Goal: Information Seeking & Learning: Check status

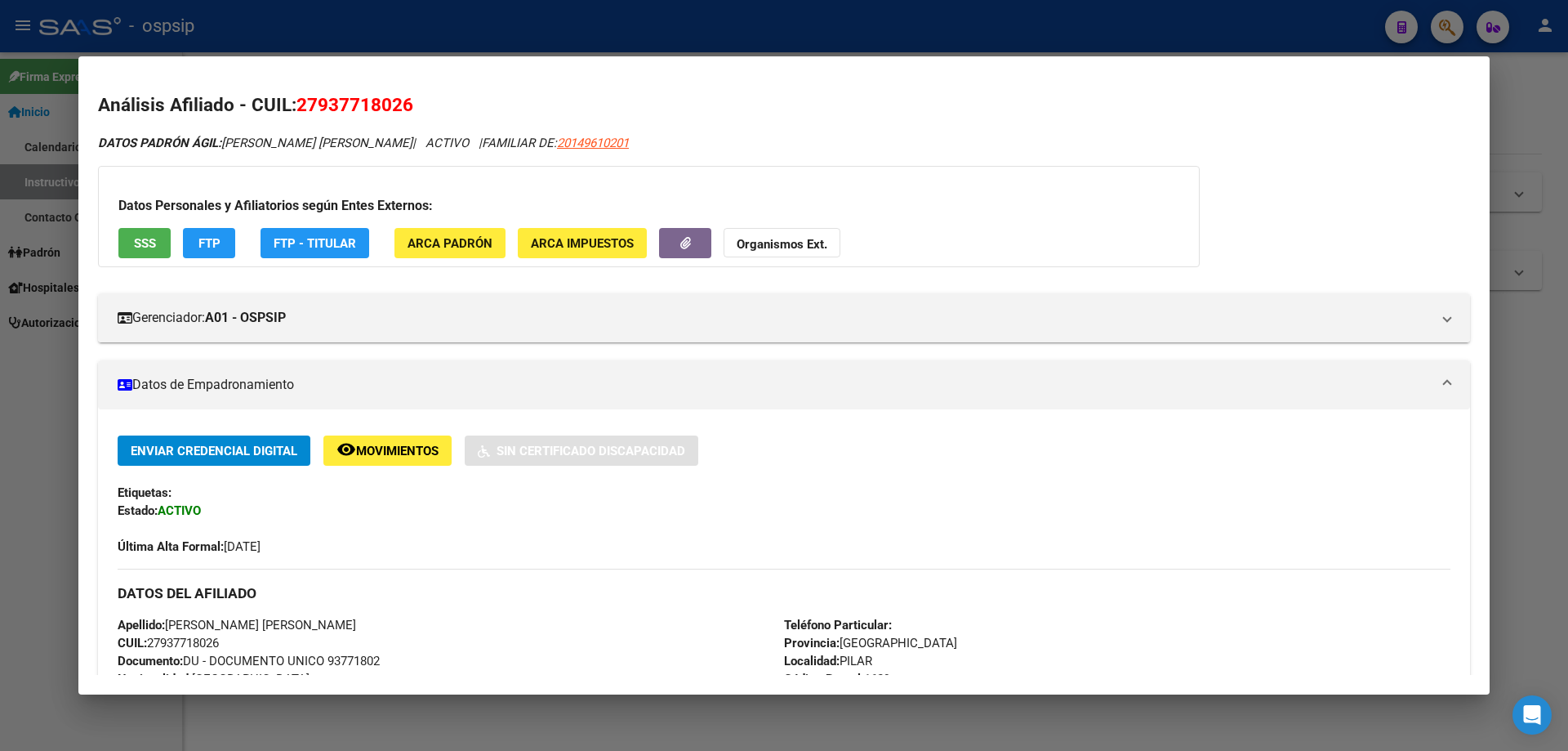
scroll to position [1106, 0]
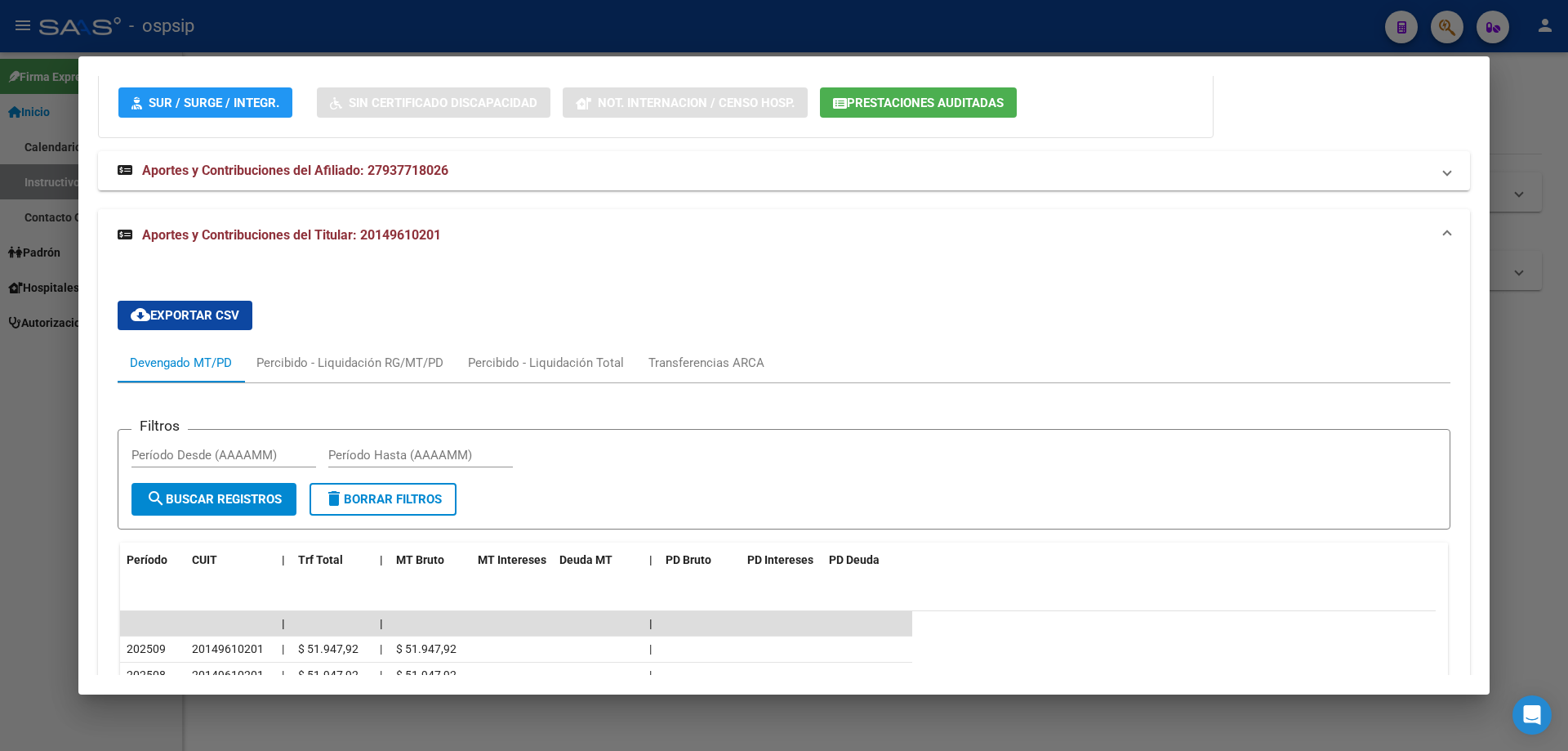
click at [965, 720] on div at bounding box center [784, 376] width 1568 height 751
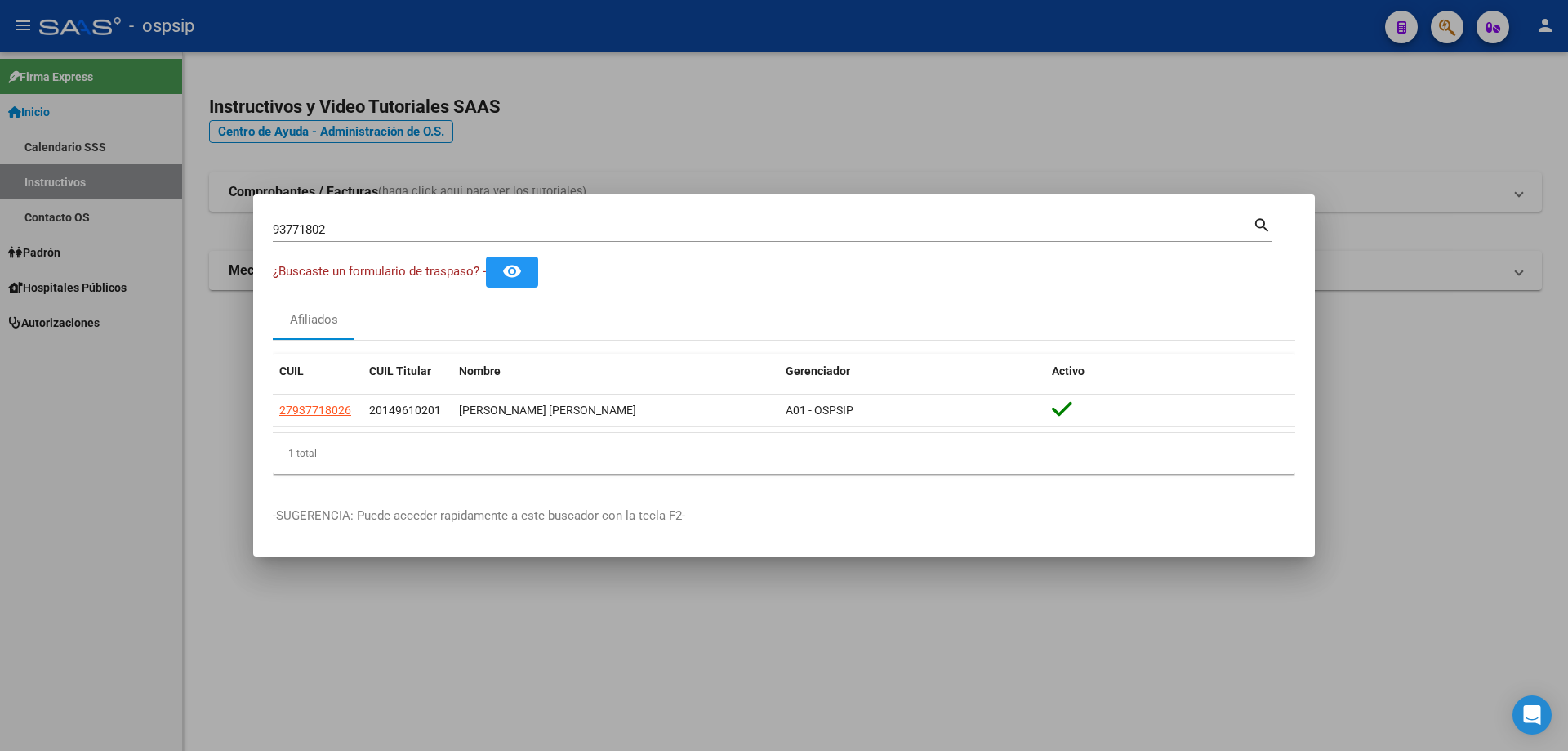
click at [406, 232] on input "93771802" at bounding box center [763, 229] width 980 height 15
type input "9"
type input "18298277"
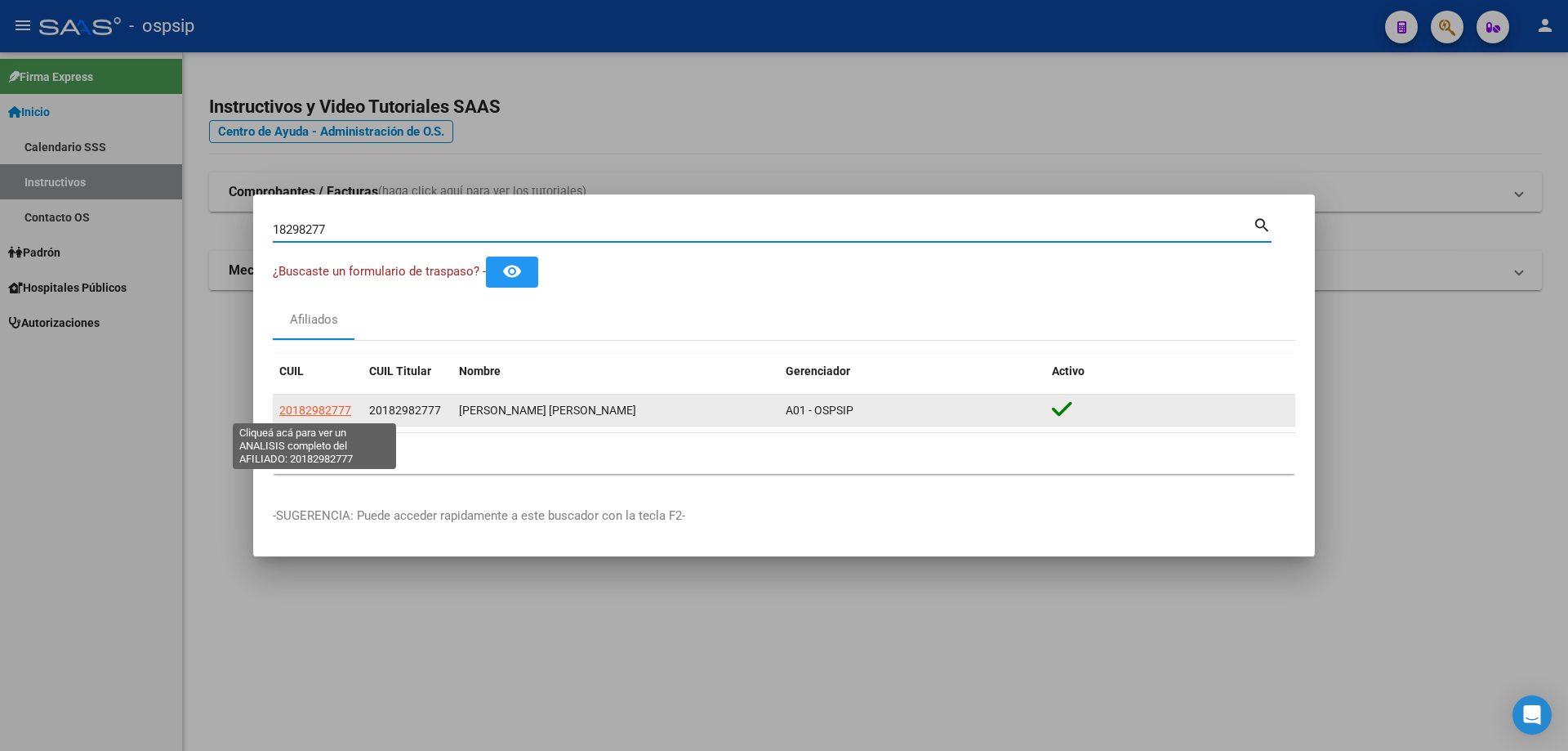
click at [319, 408] on span "20182982777" at bounding box center [315, 410] width 72 height 13
type textarea "20182982777"
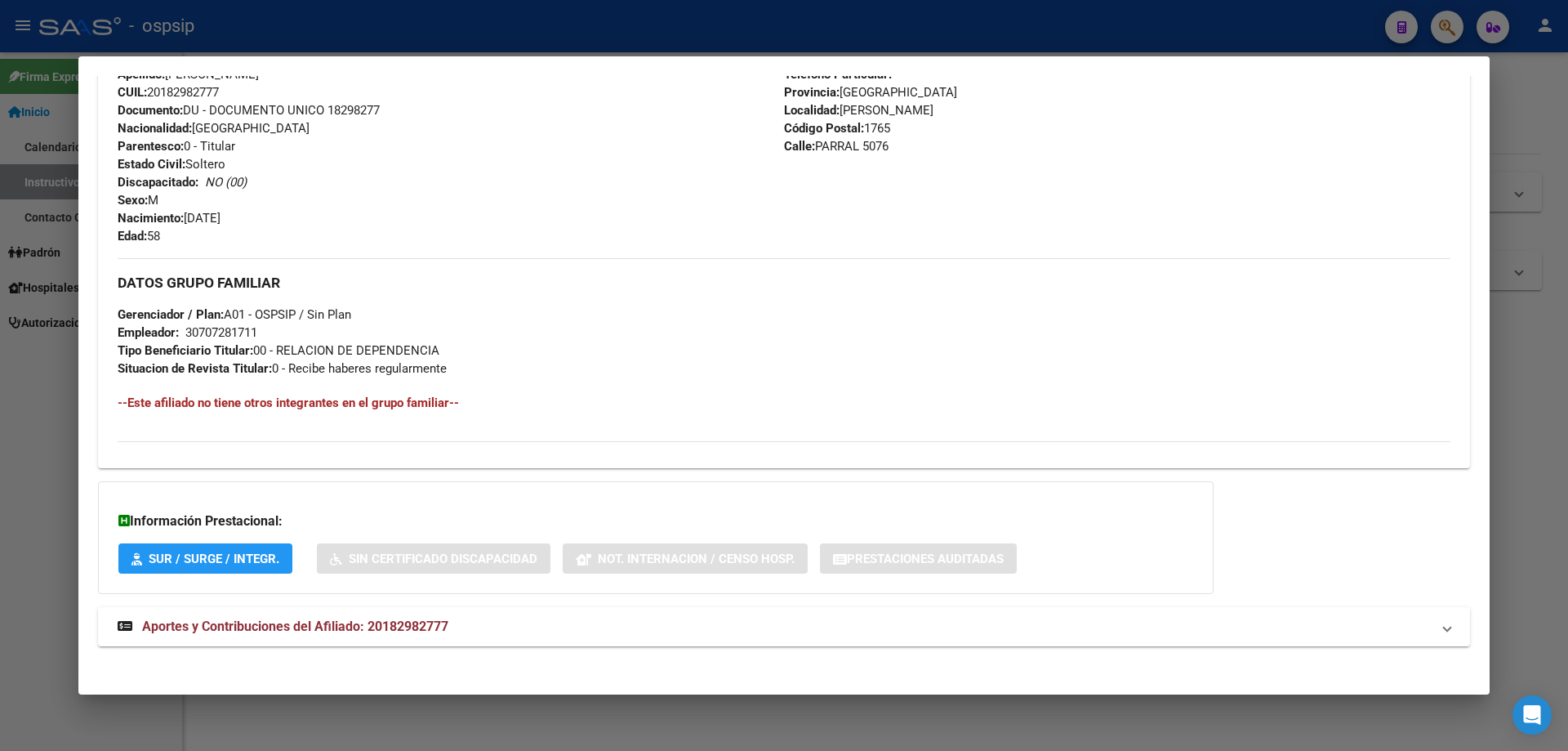
scroll to position [626, 0]
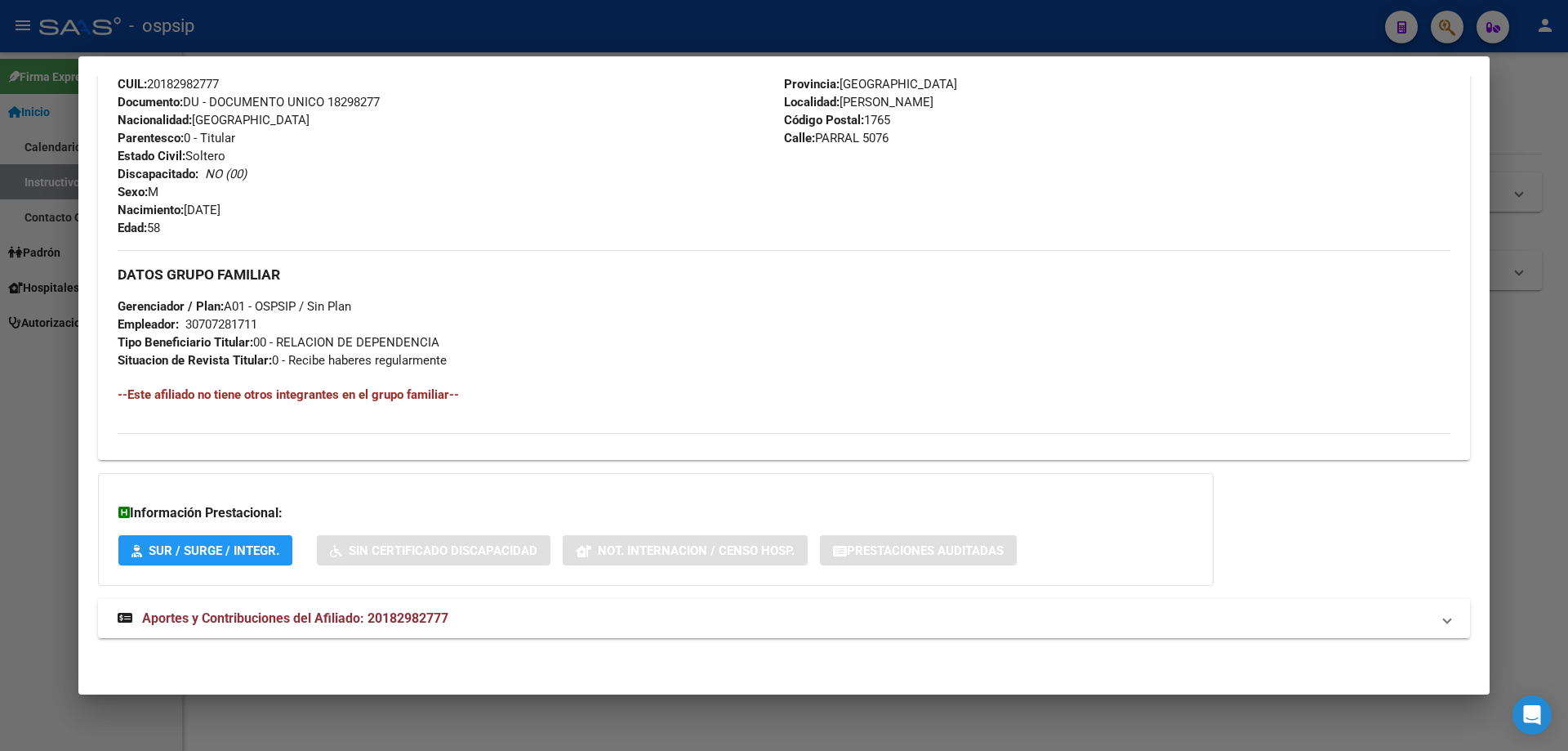
click at [321, 618] on span "Aportes y Contribuciones del Afiliado: 20182982777" at bounding box center [295, 618] width 306 height 15
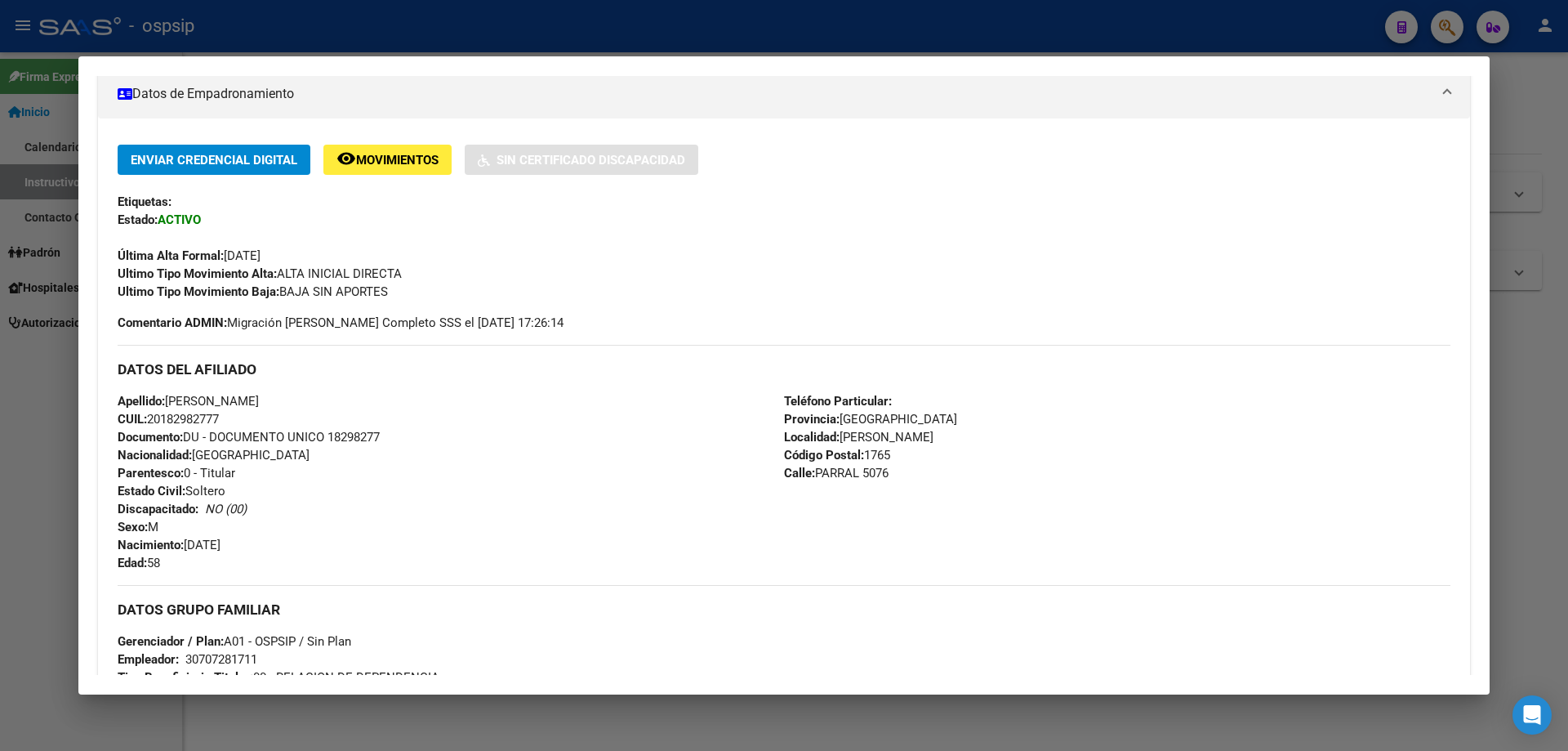
scroll to position [290, 0]
click at [1512, 571] on div at bounding box center [784, 376] width 1568 height 751
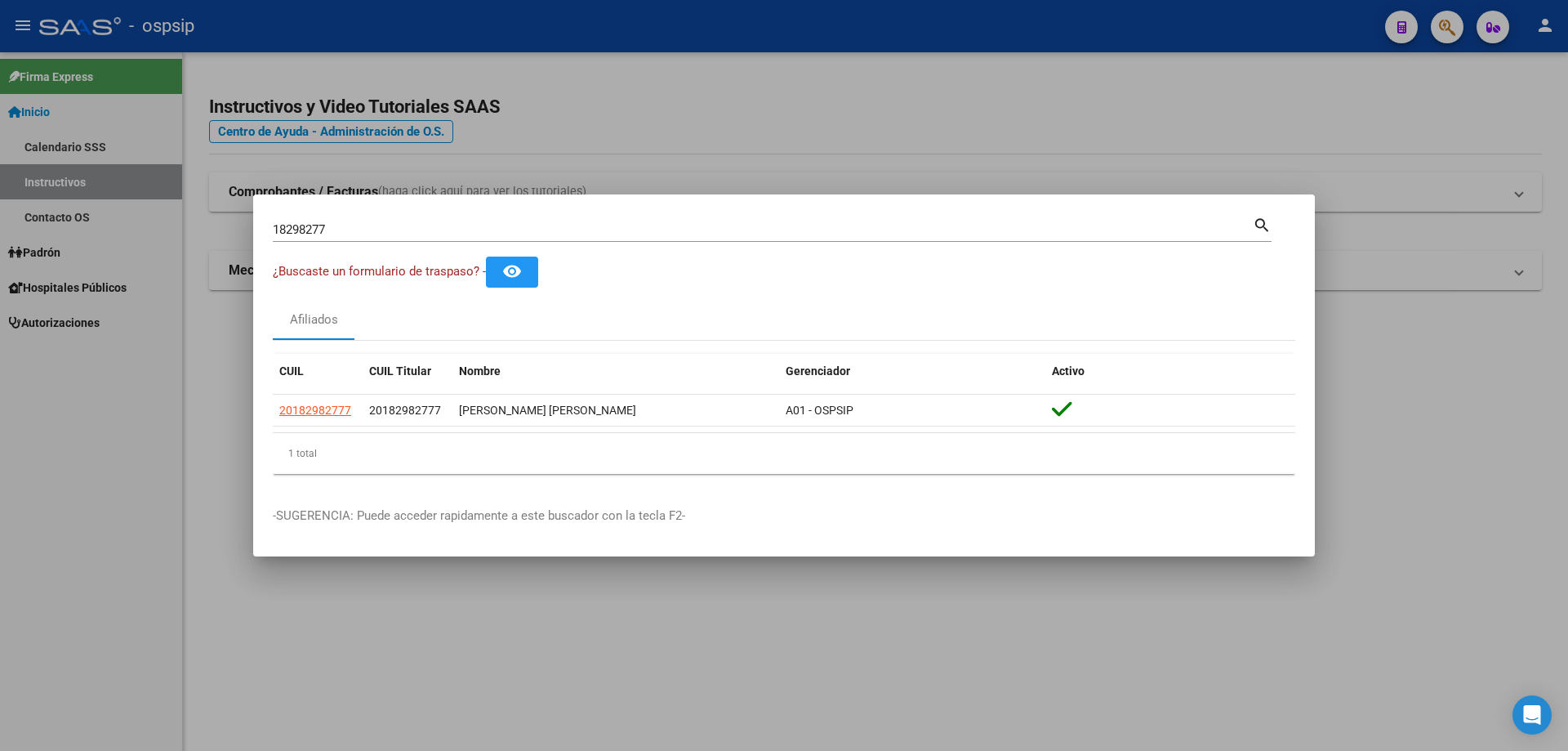
click at [399, 234] on input "18298277" at bounding box center [763, 229] width 980 height 15
type input "1"
type input "29271875"
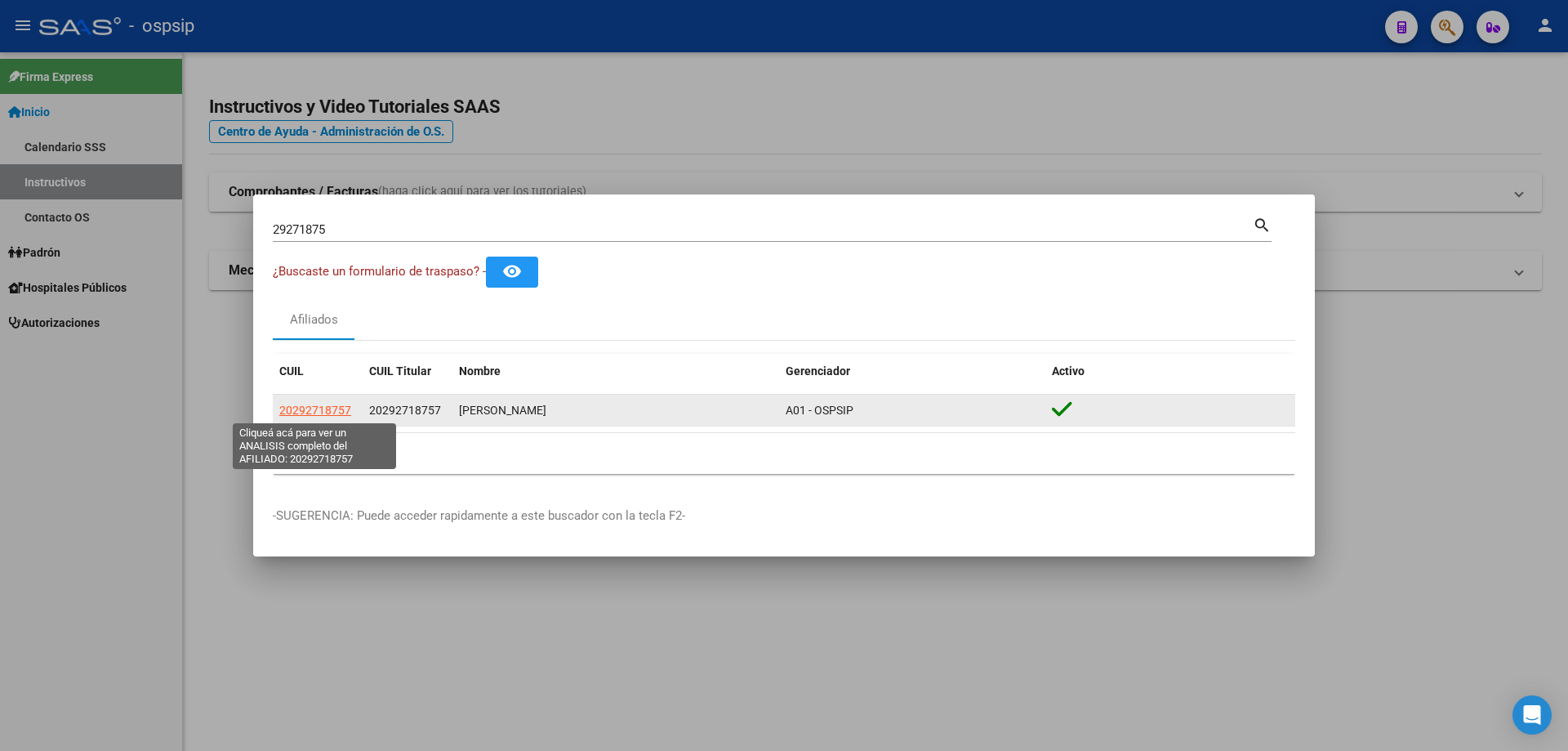
click at [303, 408] on span "20292718757" at bounding box center [315, 410] width 72 height 13
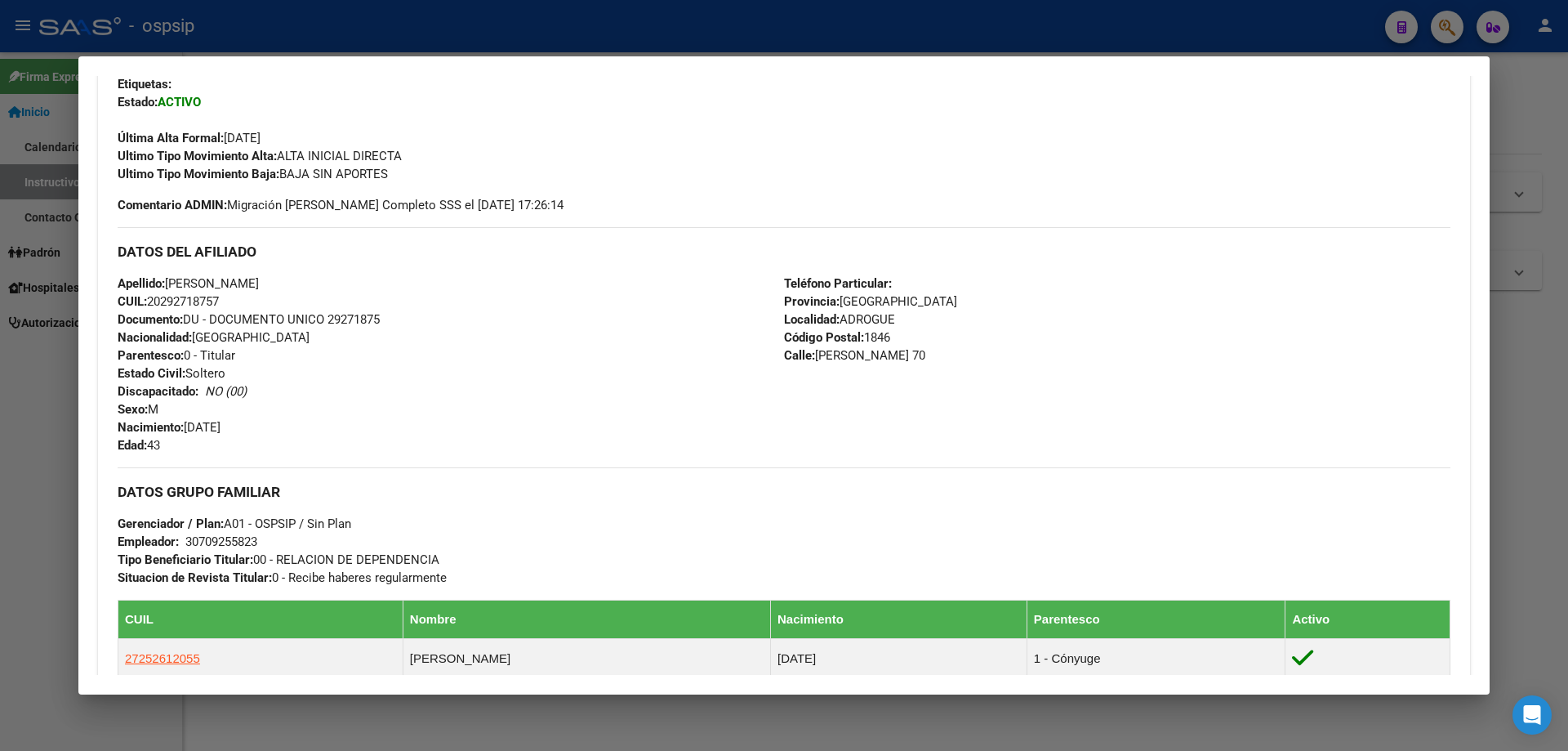
scroll to position [653, 0]
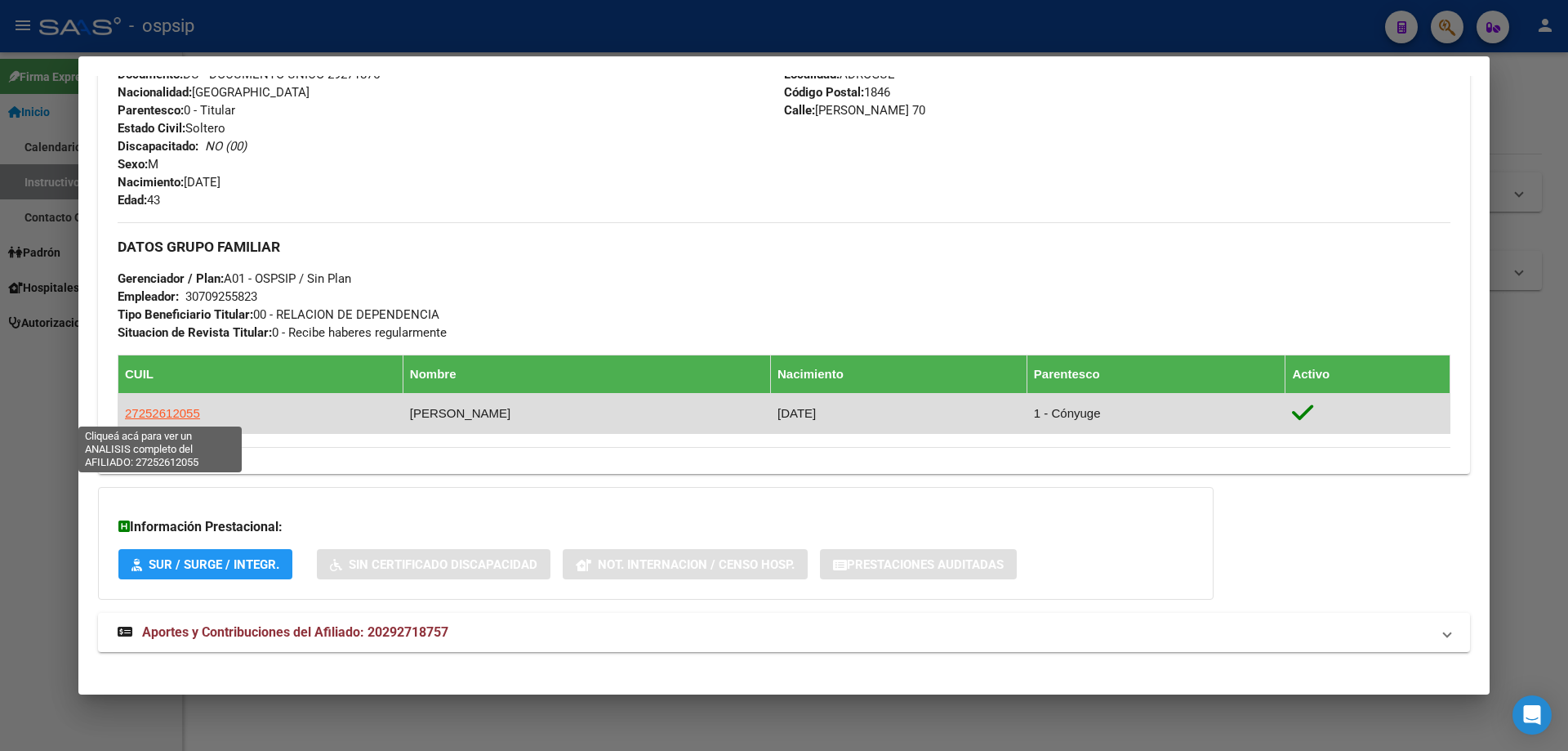
click at [186, 414] on span "27252612055" at bounding box center [162, 413] width 75 height 14
type textarea "27252612055"
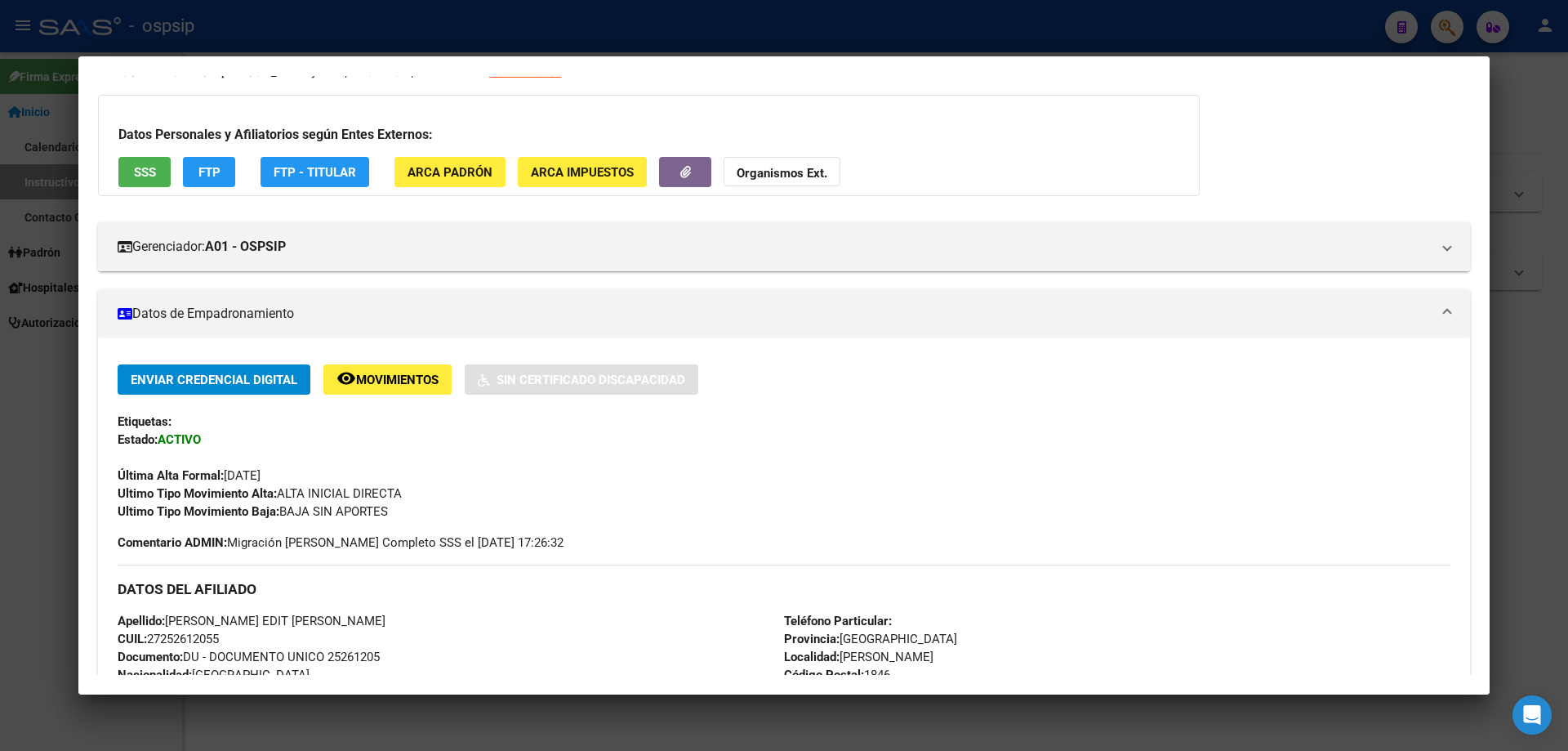
scroll to position [163, 0]
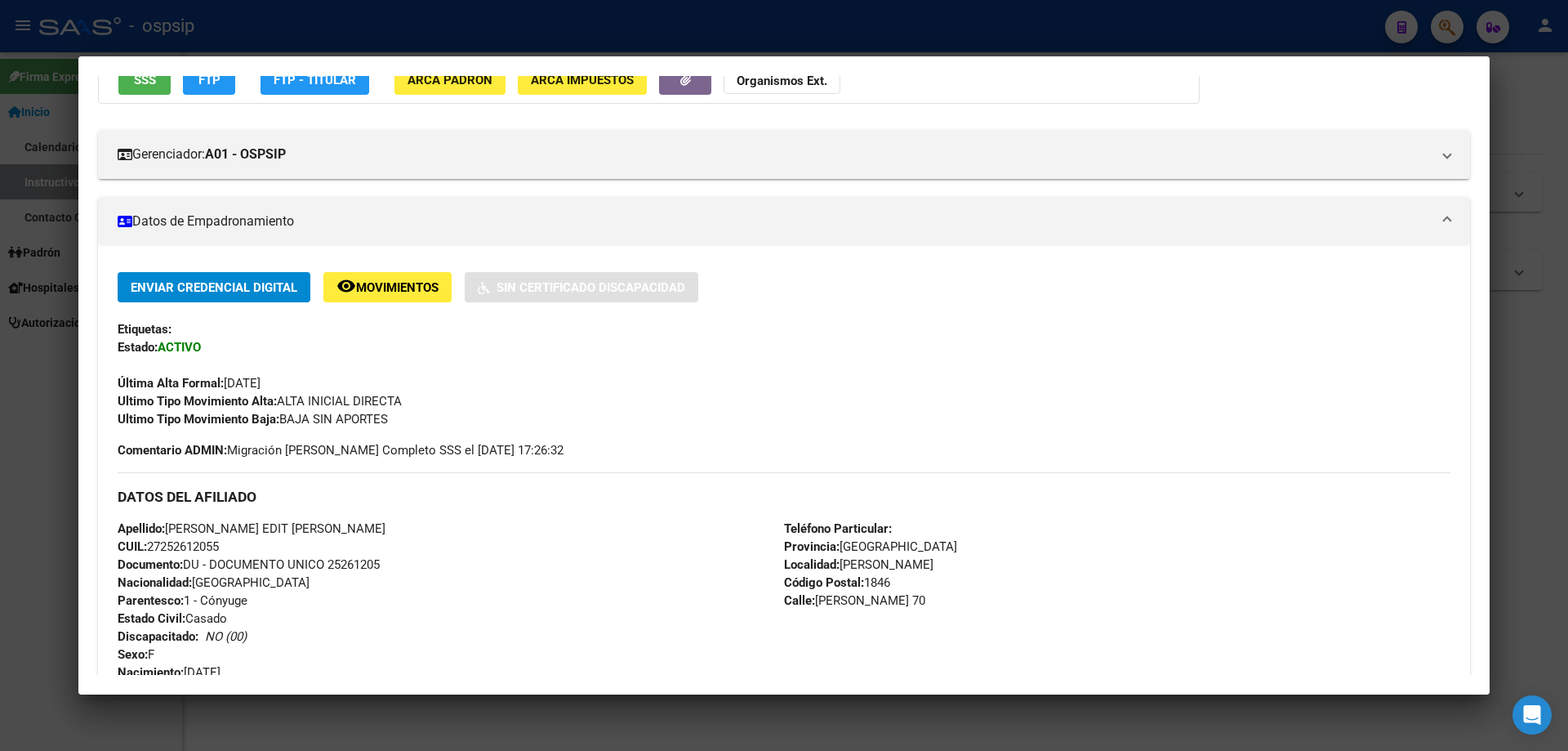
click at [1534, 584] on div at bounding box center [784, 376] width 1568 height 751
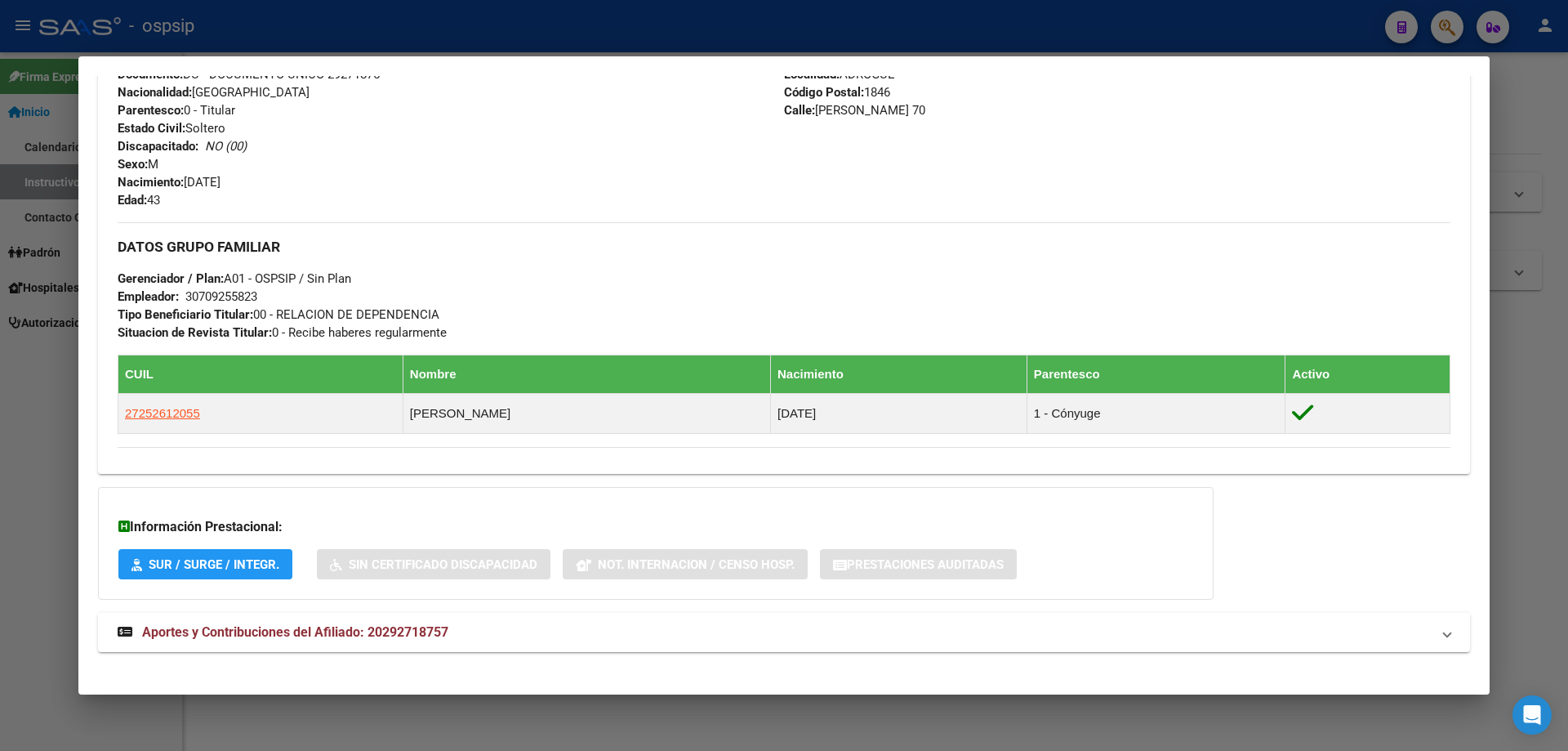
click at [851, 718] on div at bounding box center [784, 376] width 1568 height 751
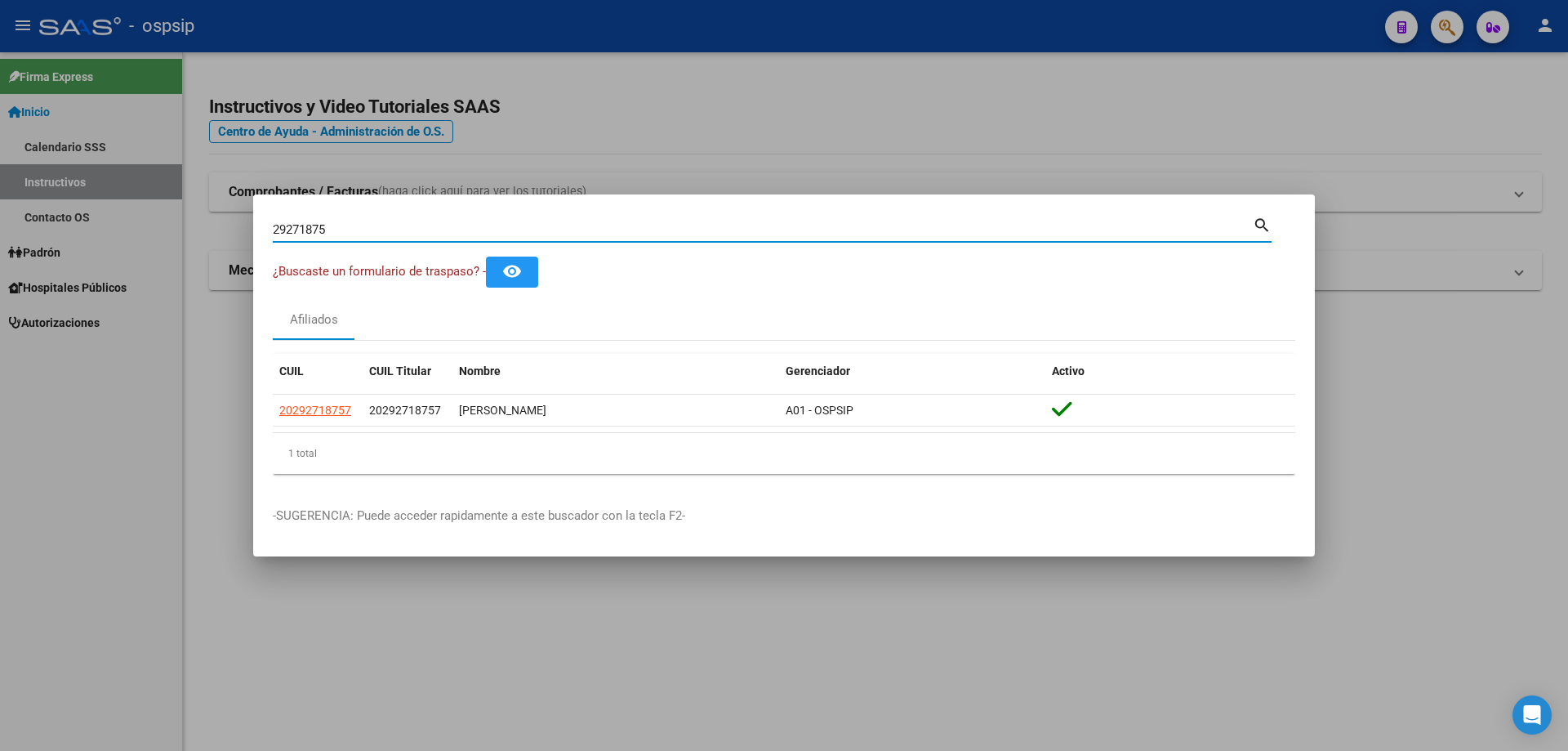
click at [405, 232] on input "29271875" at bounding box center [763, 229] width 980 height 15
type input "2"
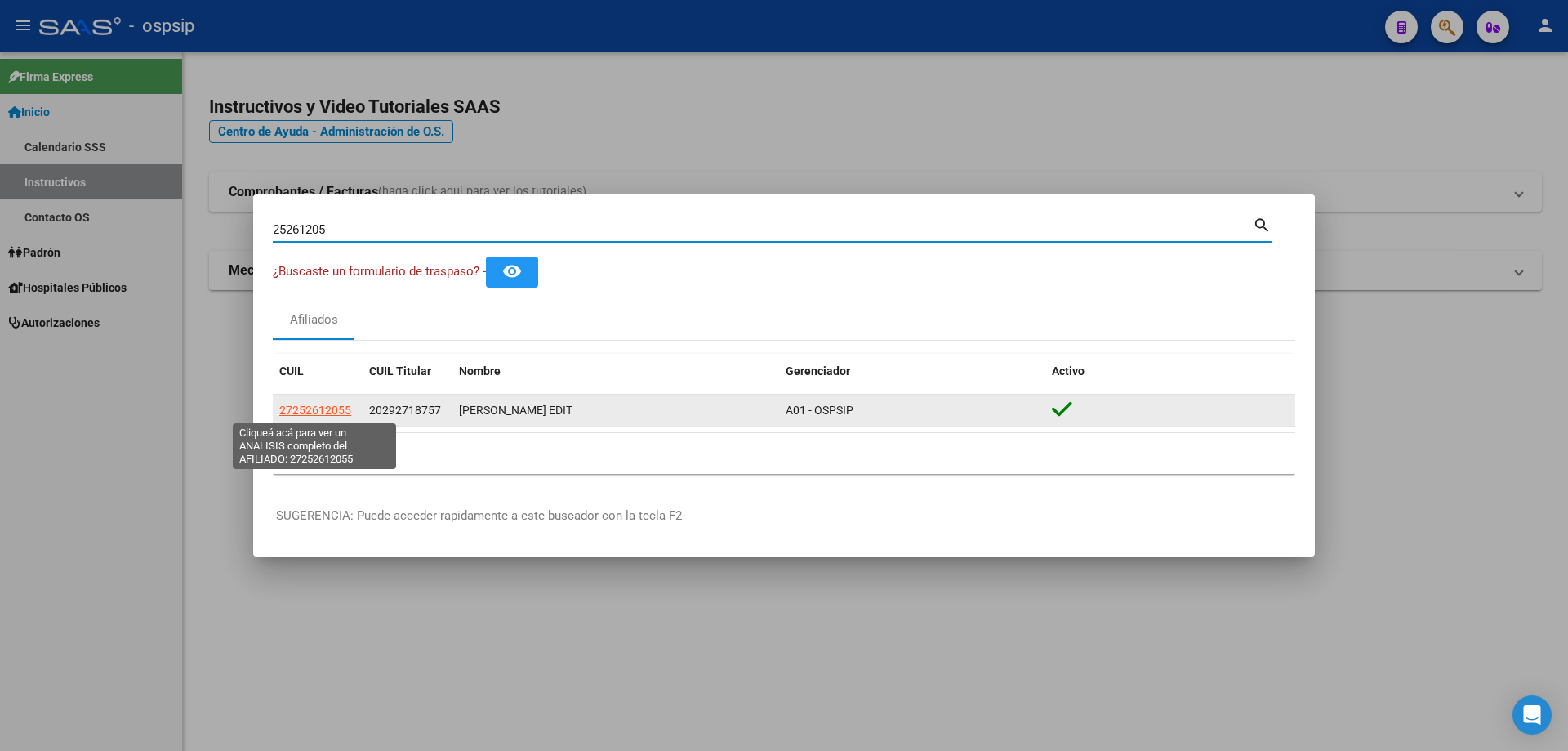
click at [309, 409] on span "27252612055" at bounding box center [315, 410] width 72 height 13
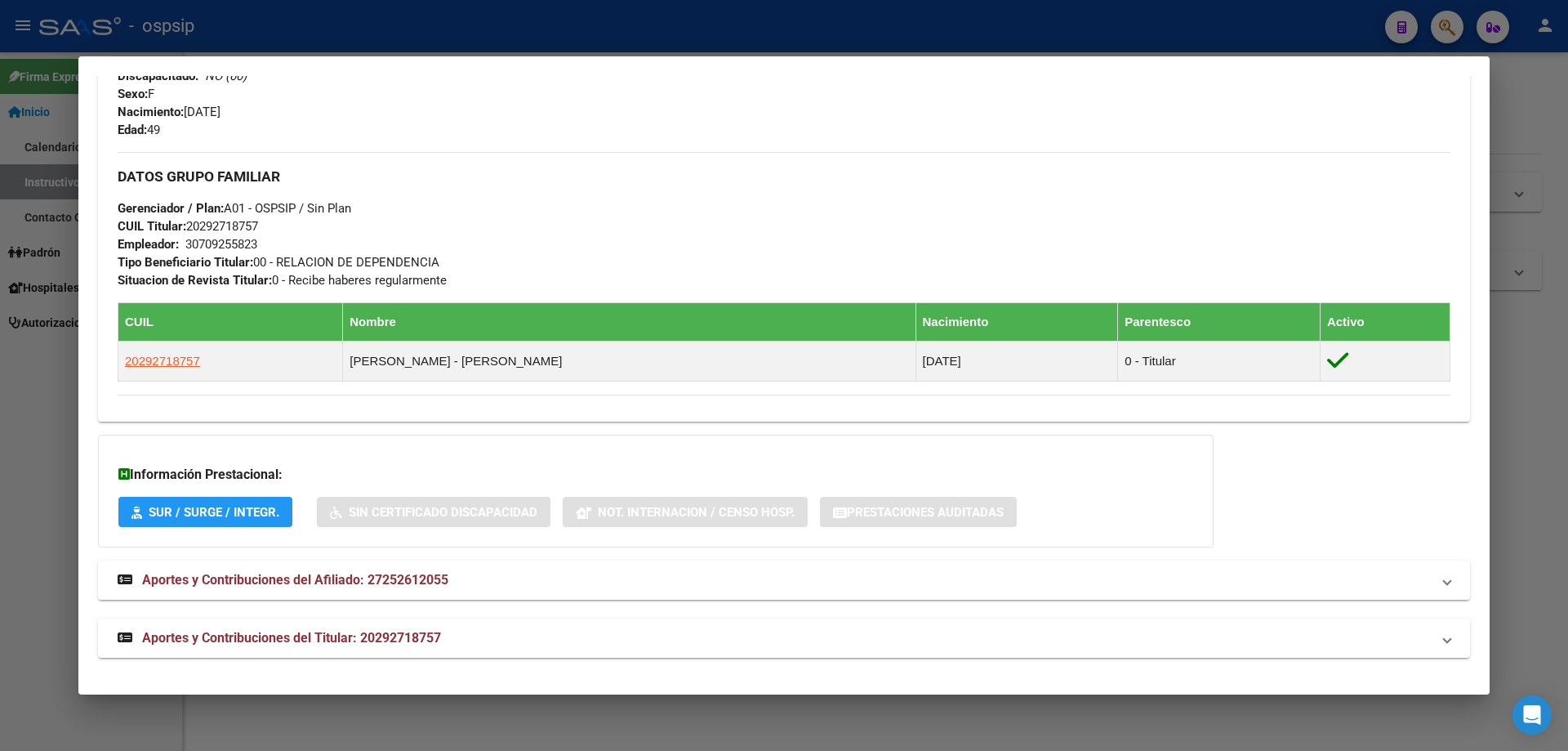
scroll to position [724, 0]
click at [292, 636] on span "Aportes y Contribuciones del Titular: 20292718757" at bounding box center [292, 637] width 299 height 15
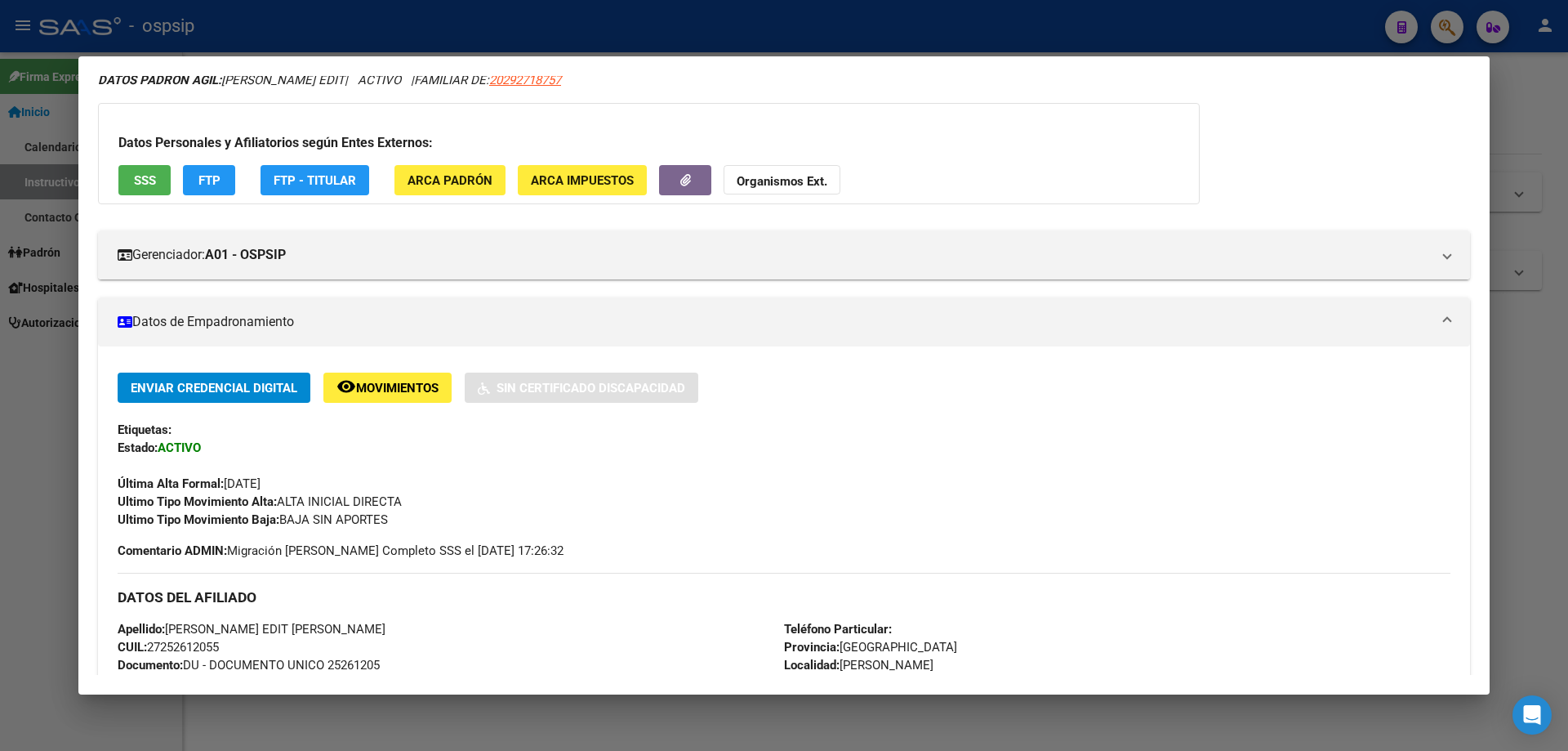
scroll to position [62, 0]
click at [1544, 615] on div at bounding box center [784, 376] width 1568 height 751
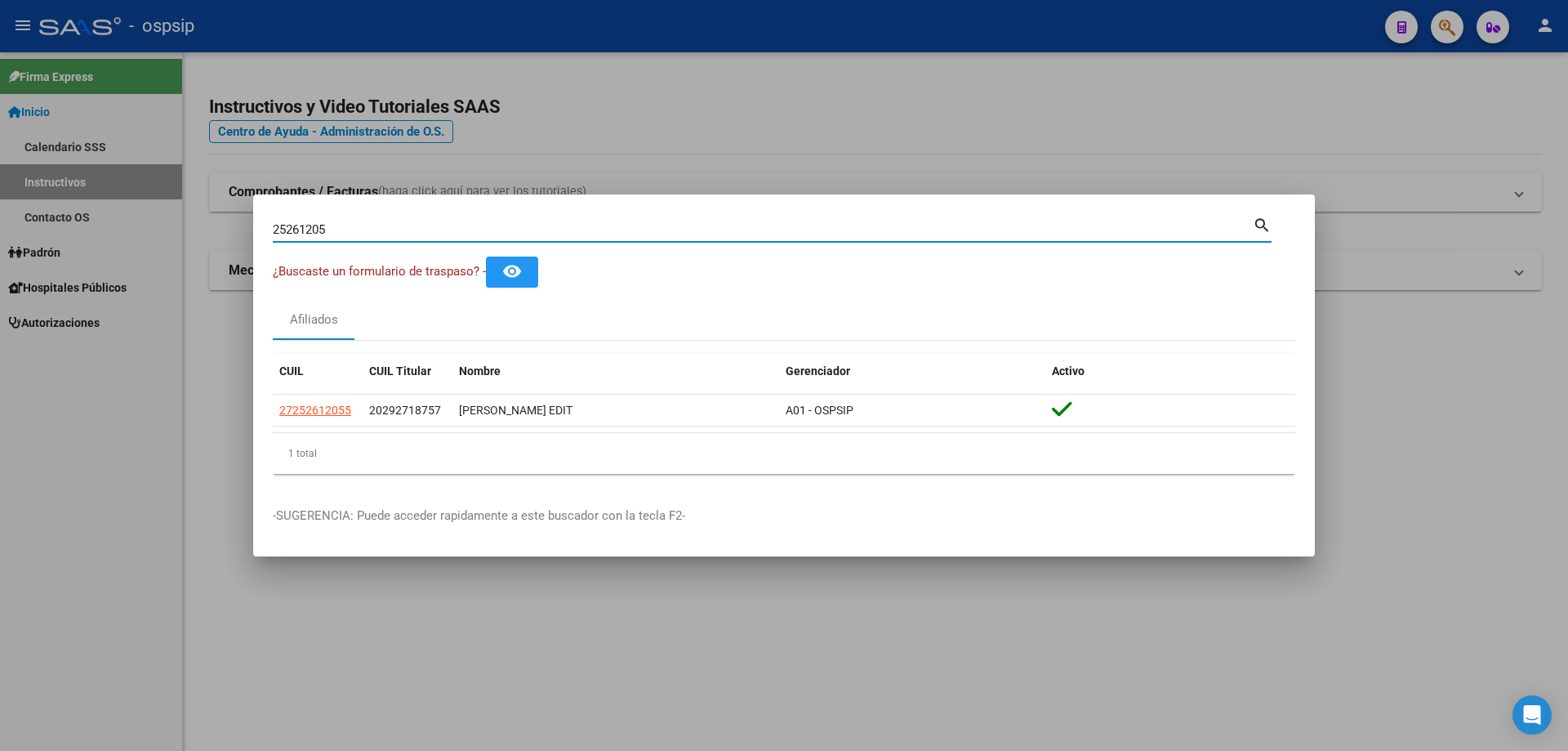
click at [358, 222] on input "25261205" at bounding box center [763, 229] width 980 height 15
type input "2"
type input "45148654"
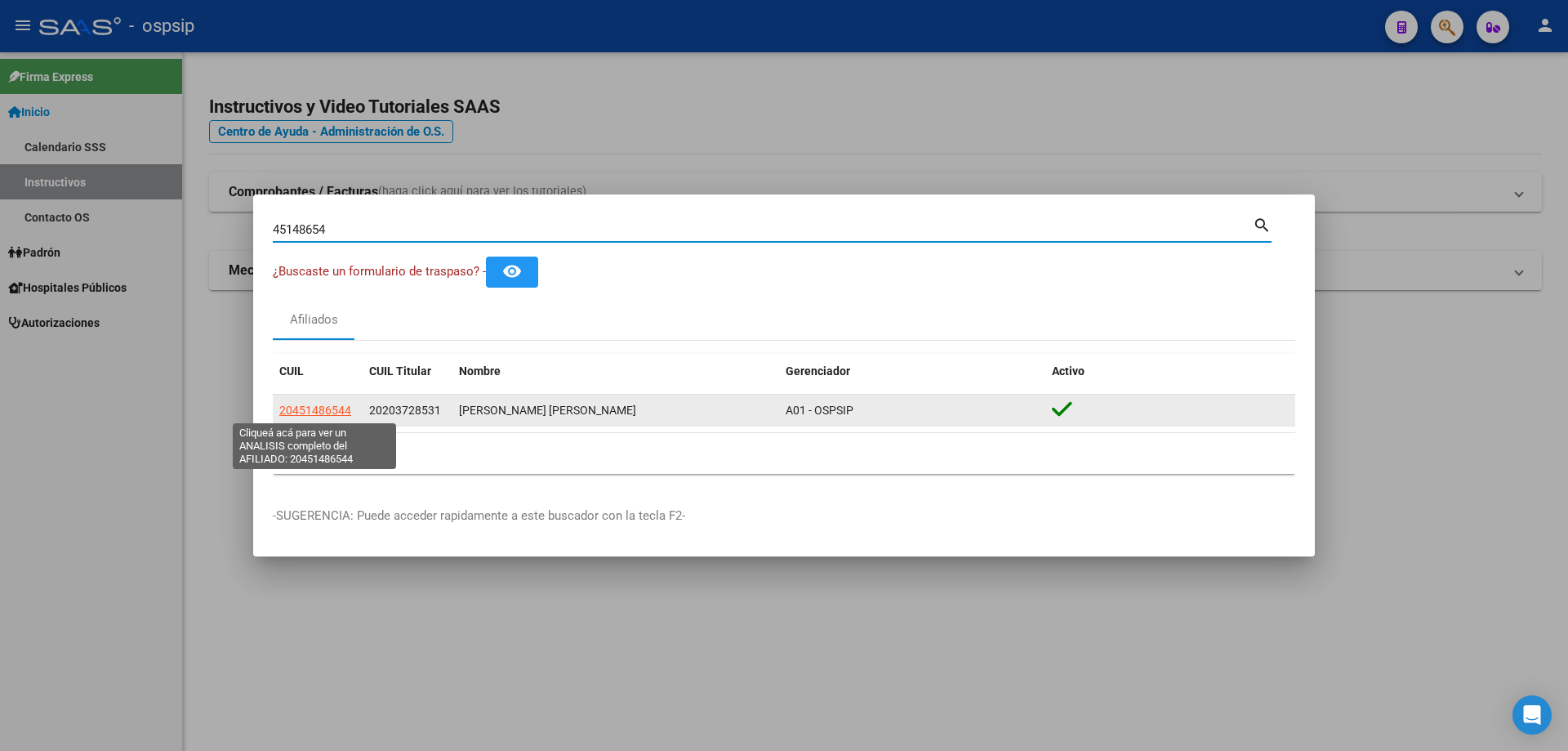
click at [313, 413] on span "20451486544" at bounding box center [315, 410] width 72 height 13
type textarea "20451486544"
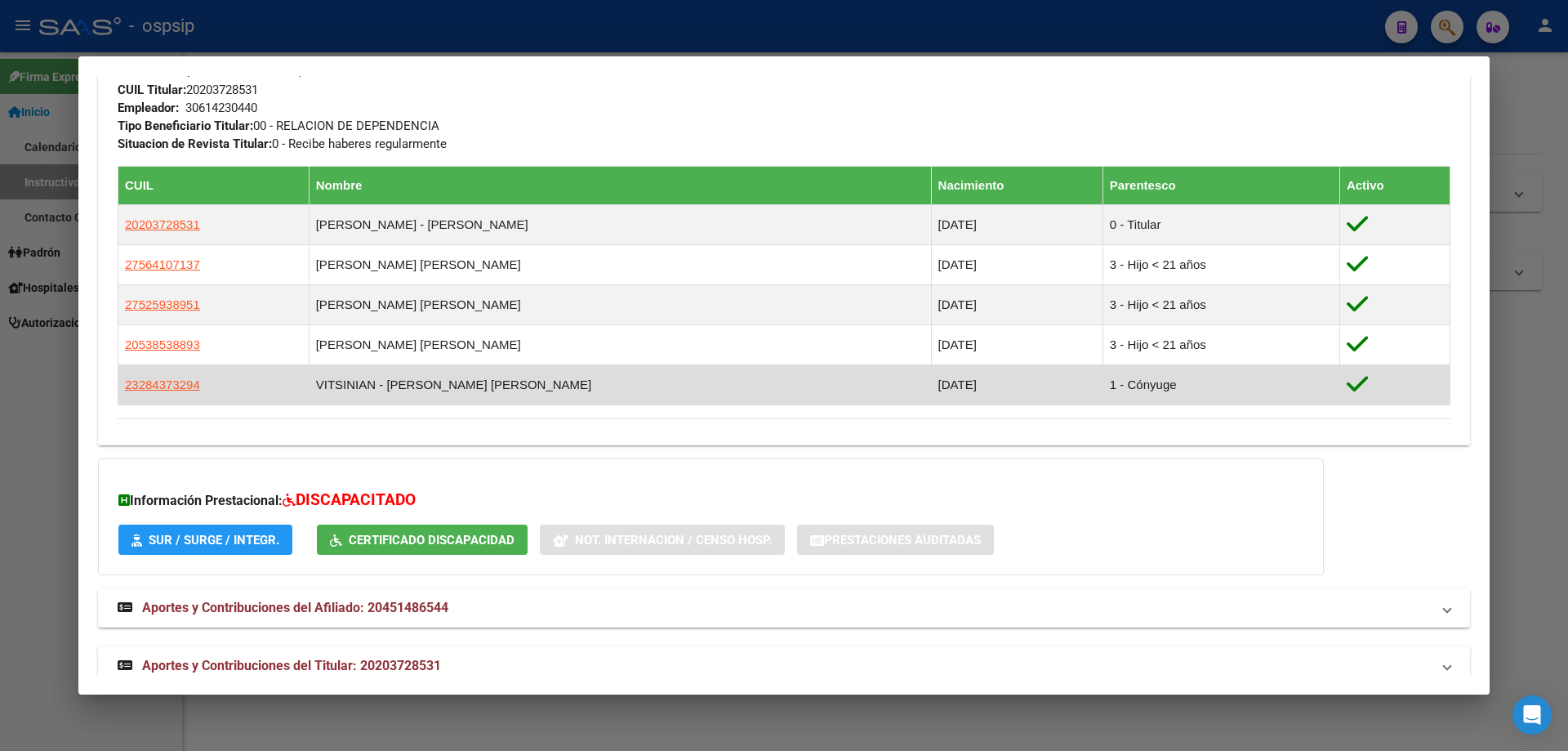
scroll to position [853, 0]
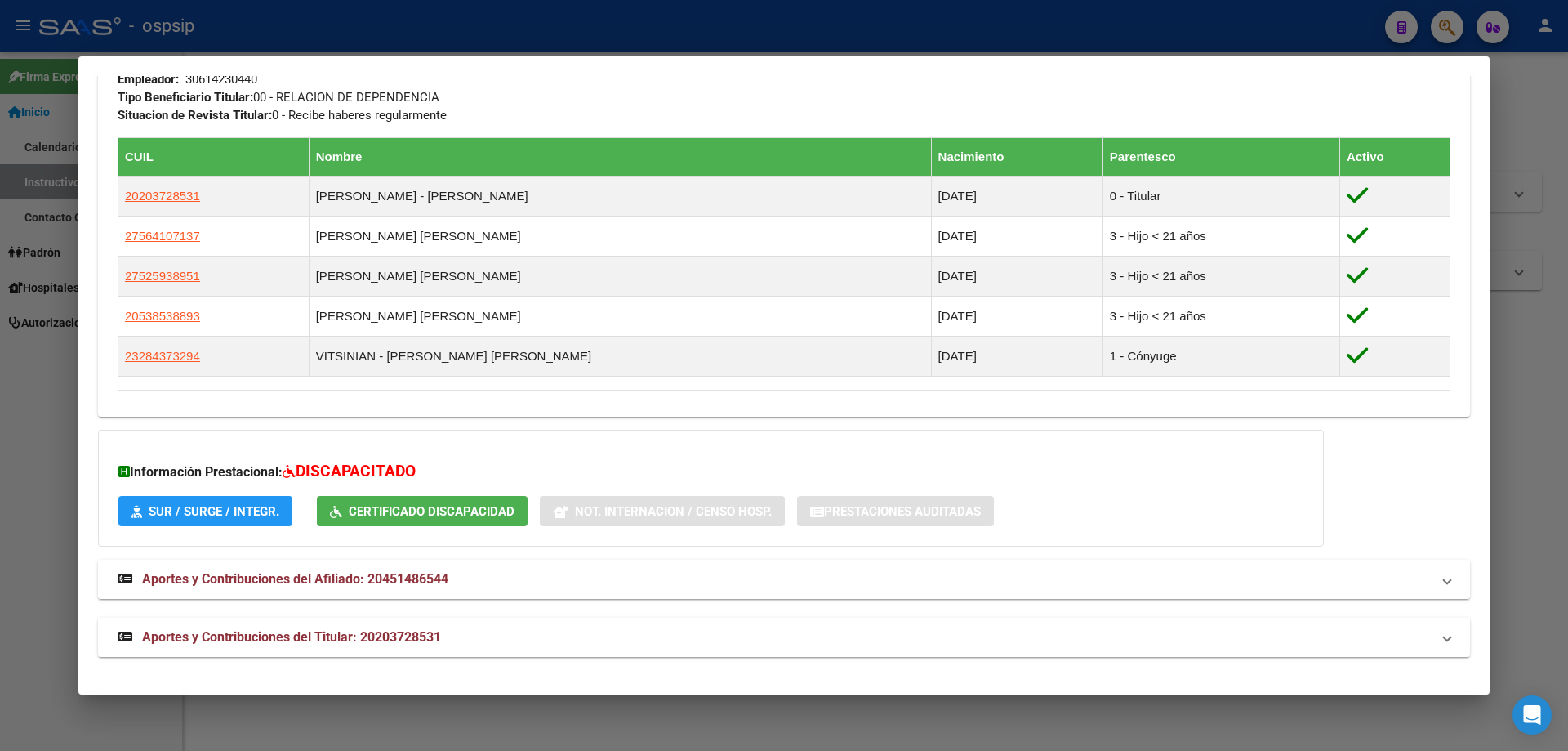
click at [328, 630] on span "Aportes y Contribuciones del Titular: 20203728531" at bounding box center [292, 637] width 299 height 15
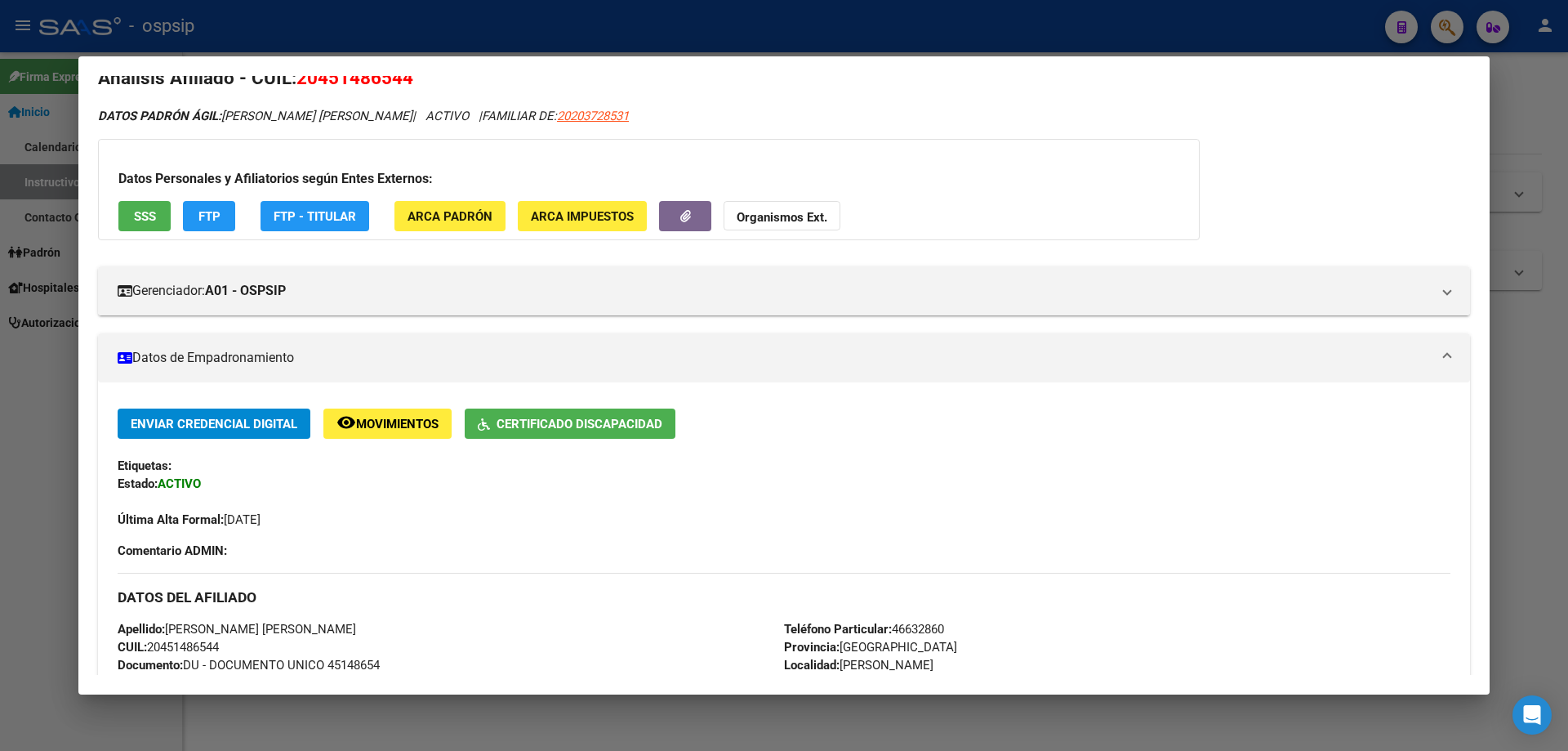
scroll to position [0, 0]
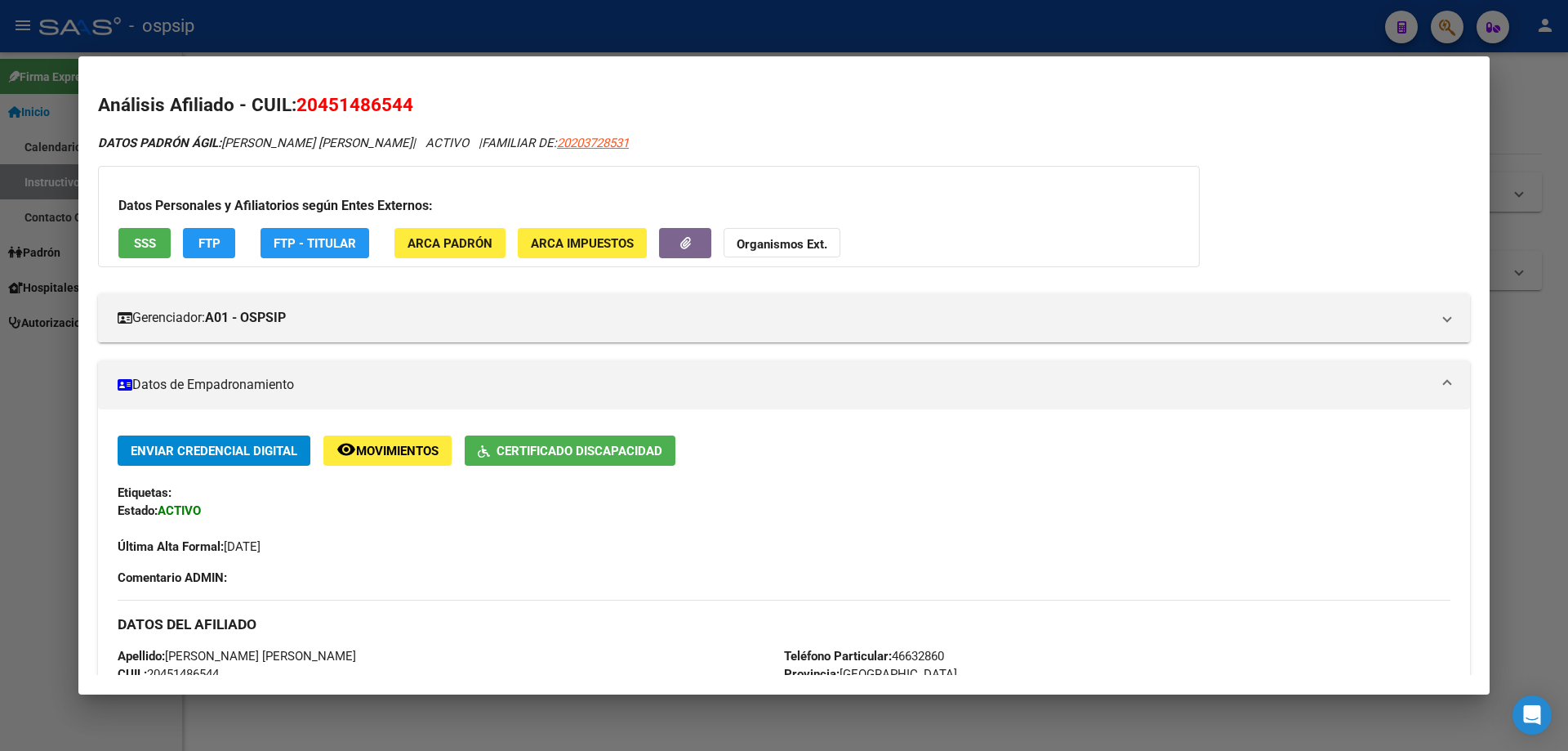
click at [1541, 407] on div at bounding box center [784, 376] width 1568 height 751
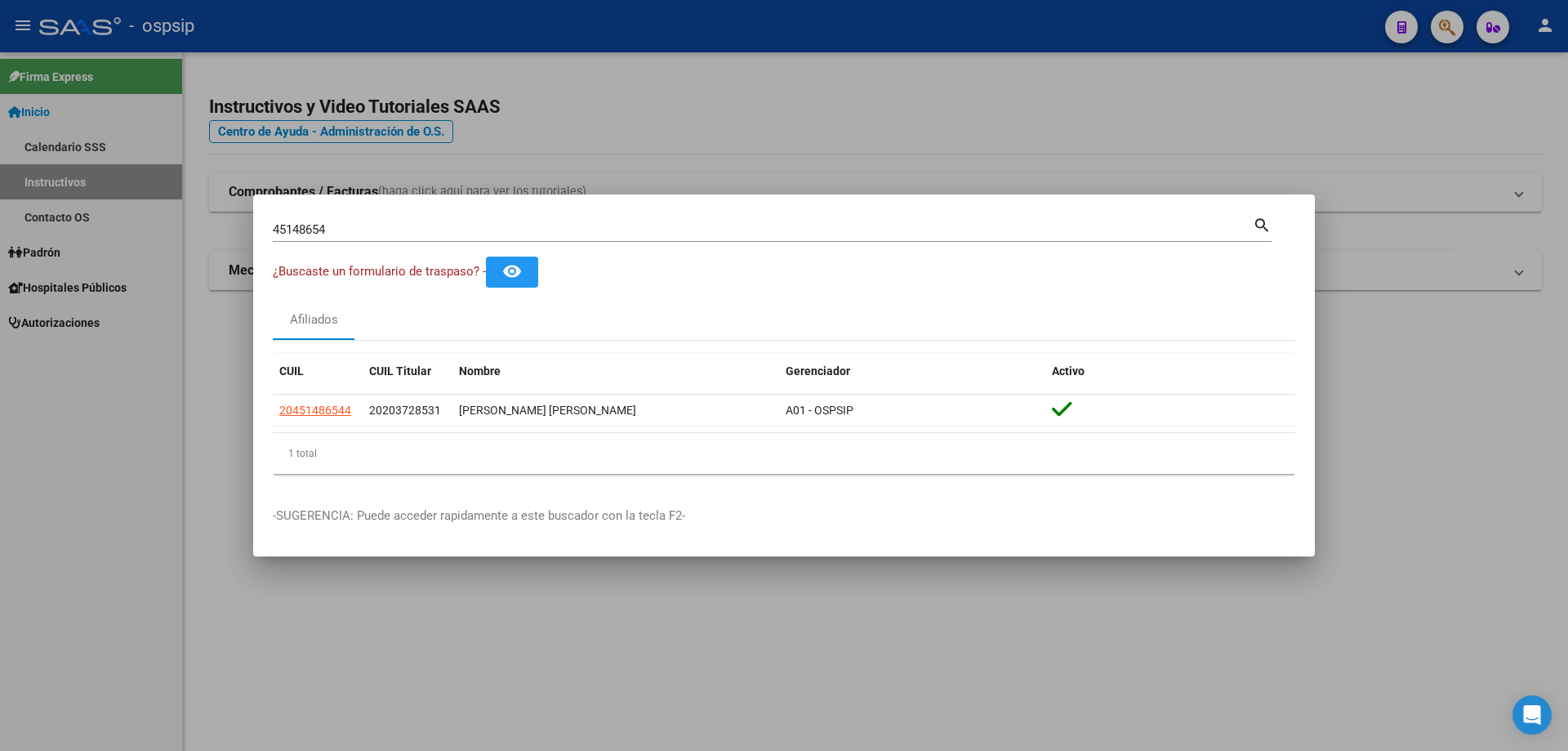
click at [440, 234] on input "45148654" at bounding box center [763, 229] width 980 height 15
type input "4"
type input "17297603"
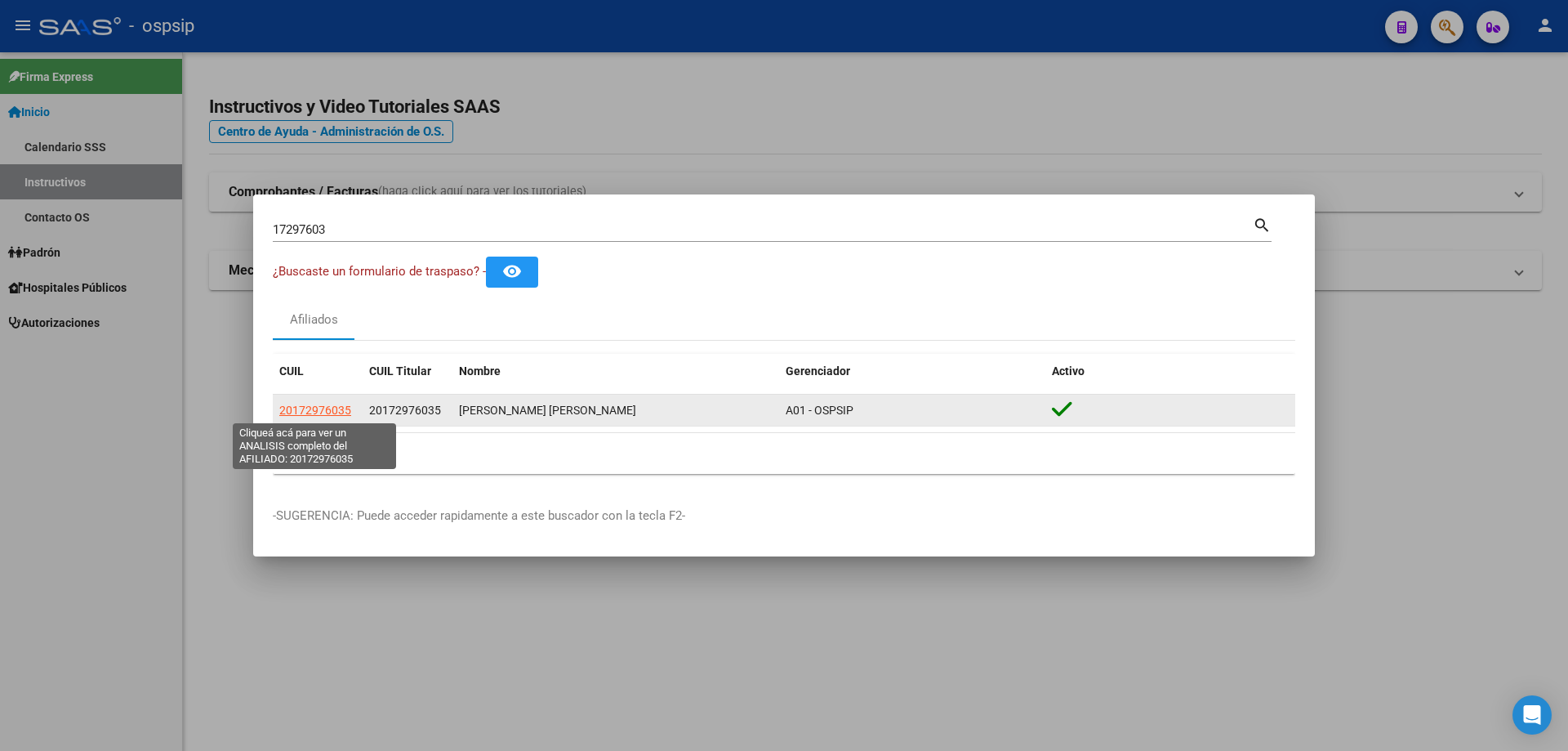
click at [309, 405] on span "20172976035" at bounding box center [315, 410] width 72 height 13
type textarea "20172976035"
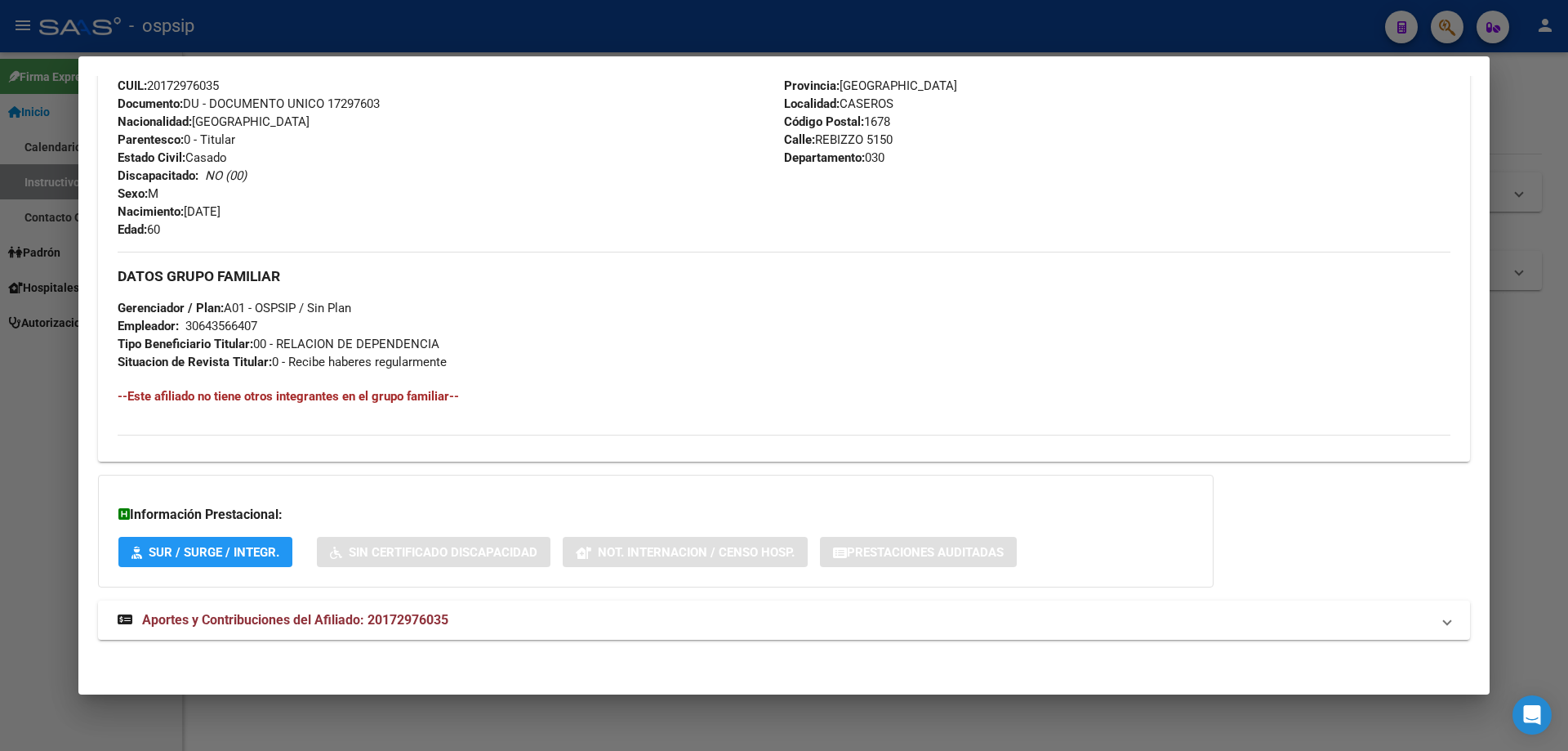
scroll to position [590, 0]
click at [273, 613] on span "Aportes y Contribuciones del Afiliado: 20172976035" at bounding box center [295, 618] width 306 height 15
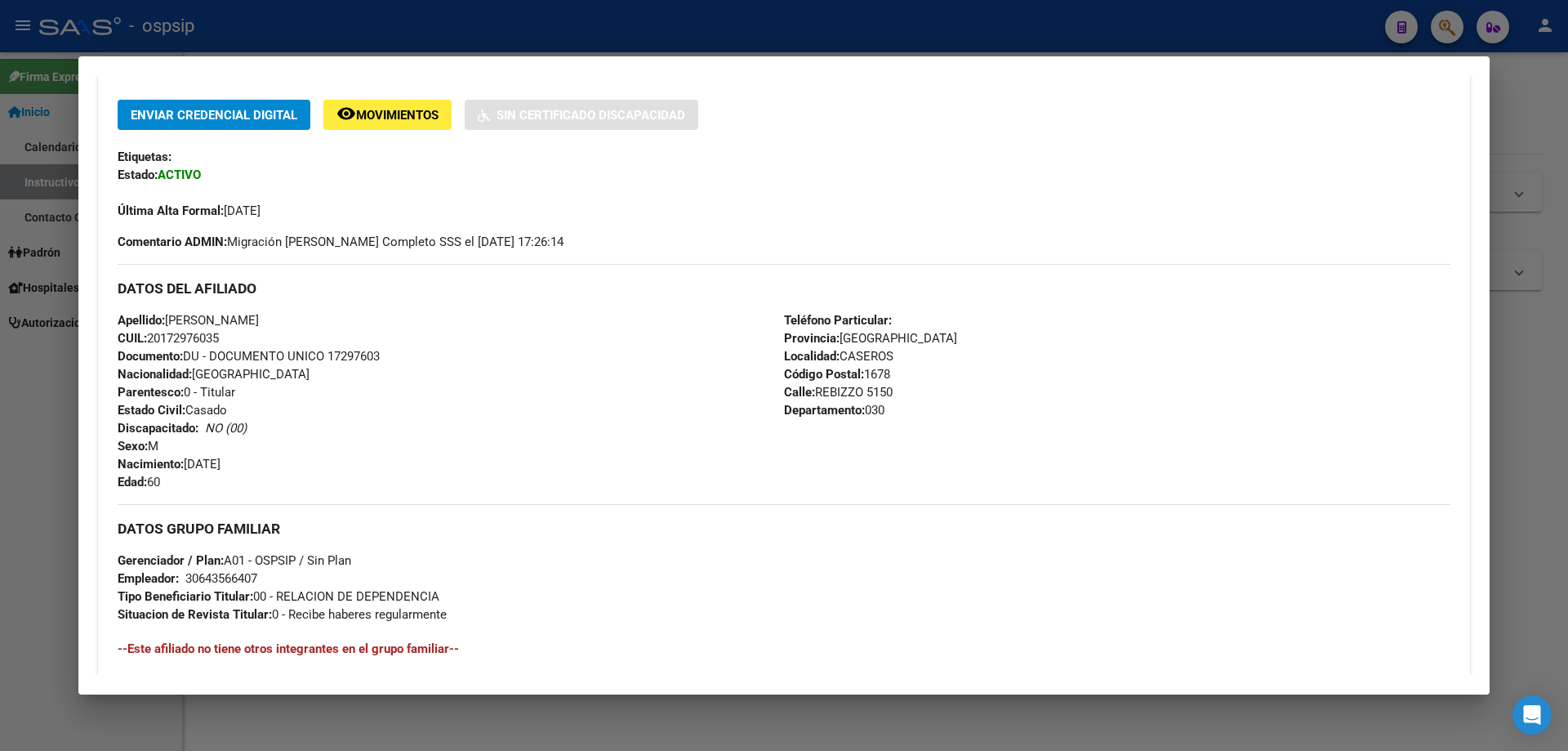
scroll to position [254, 0]
